Goal: Navigation & Orientation: Go to known website

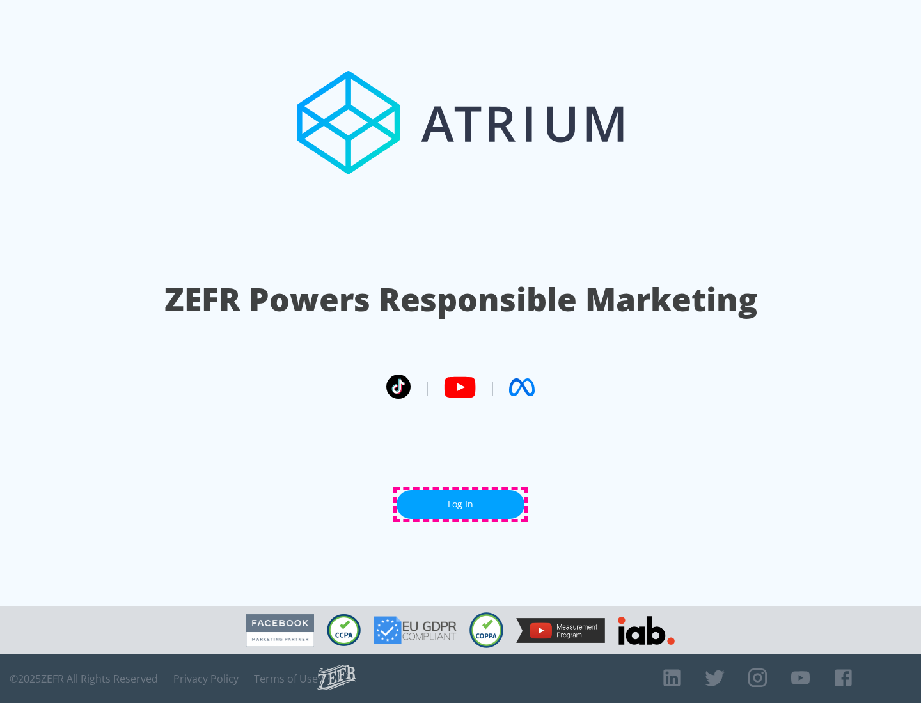
click at [460, 504] on link "Log In" at bounding box center [460, 504] width 128 height 29
